Goal: Information Seeking & Learning: Understand process/instructions

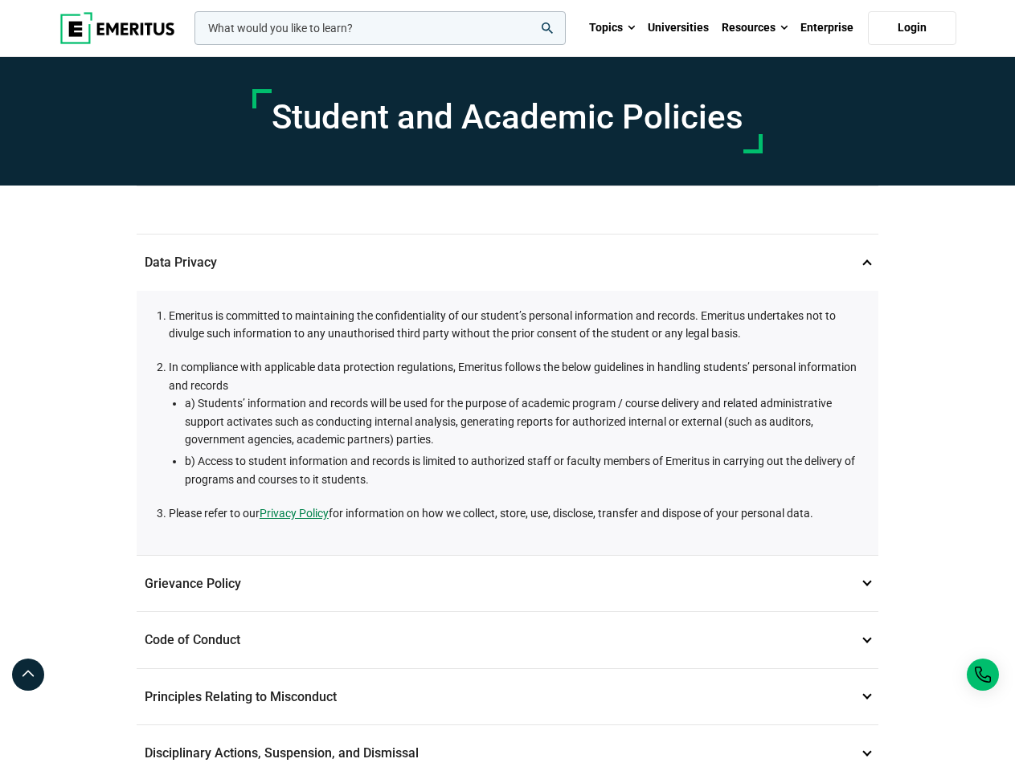
click at [507, 386] on li "In compliance with applicable data protection regulations, Emeritus follows the…" at bounding box center [516, 423] width 694 height 130
click at [380, 28] on input "woocommerce-product-search-field-0" at bounding box center [379, 28] width 371 height 34
click at [755, 28] on link "Resources" at bounding box center [754, 28] width 79 height 56
click at [507, 45] on div "leadership marketing project management data science product management" at bounding box center [378, 28] width 374 height 34
click at [507, 583] on p "Grievance Policy 2" at bounding box center [508, 584] width 742 height 56
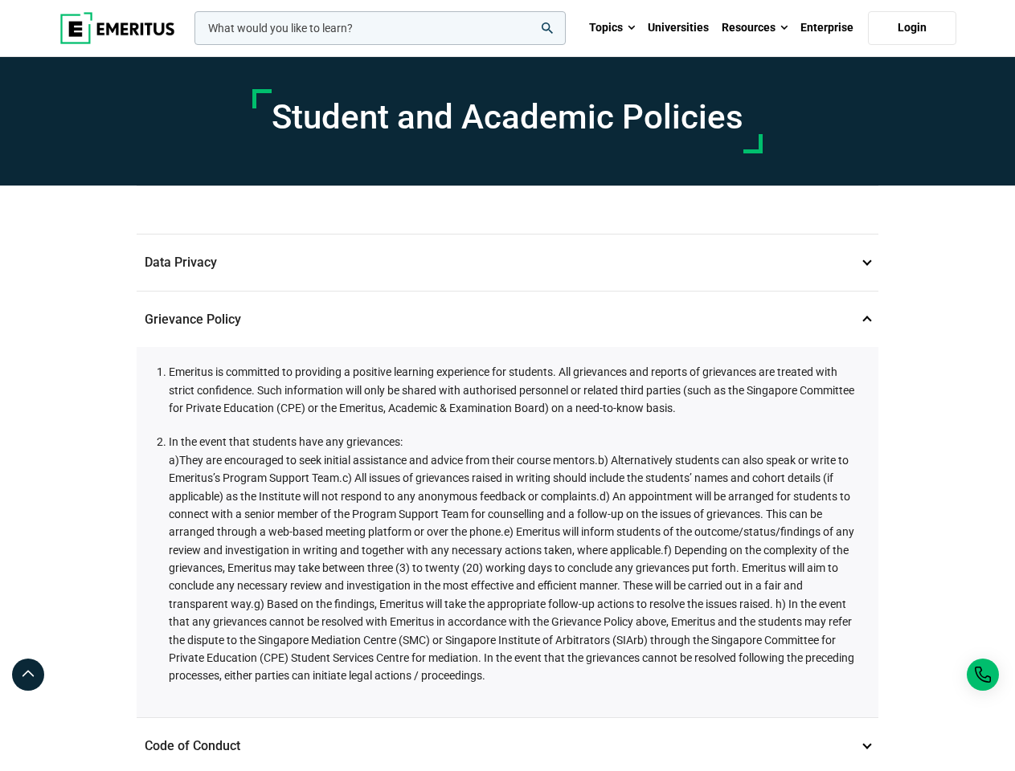
click at [507, 697] on div "Emeritus is committed to providing a positive learning experience for students.…" at bounding box center [508, 532] width 742 height 370
click at [507, 748] on p "Code of Conduct 3" at bounding box center [508, 746] width 742 height 56
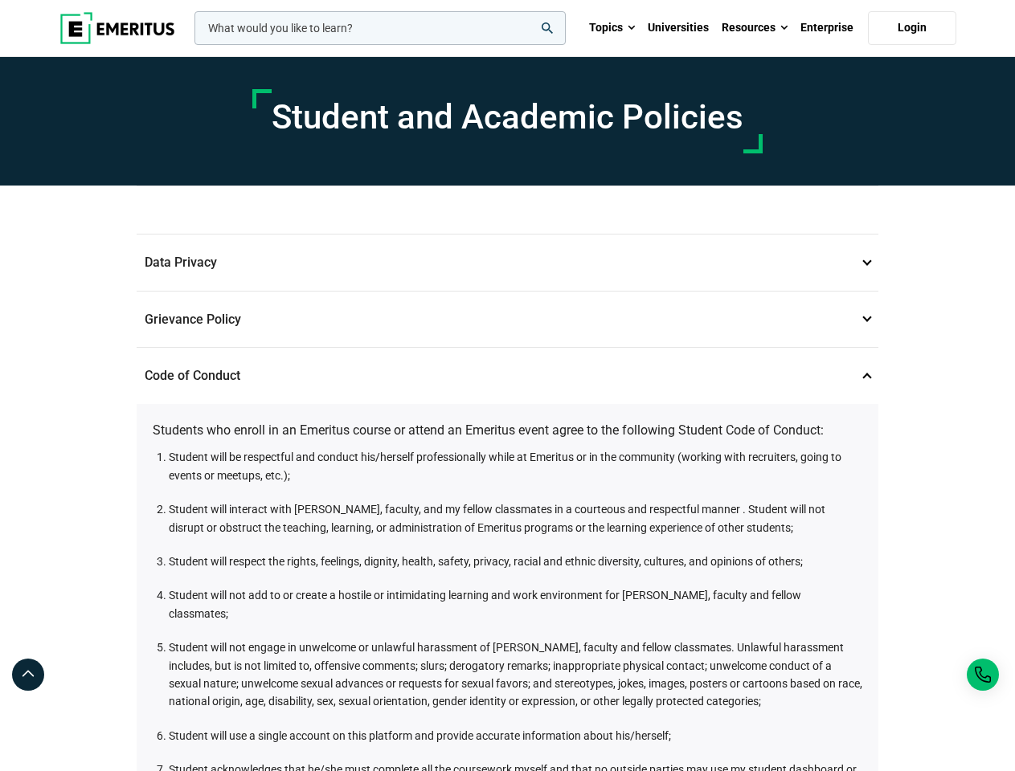
click at [28, 675] on icon at bounding box center [28, 674] width 16 height 19
